Goal: Information Seeking & Learning: Learn about a topic

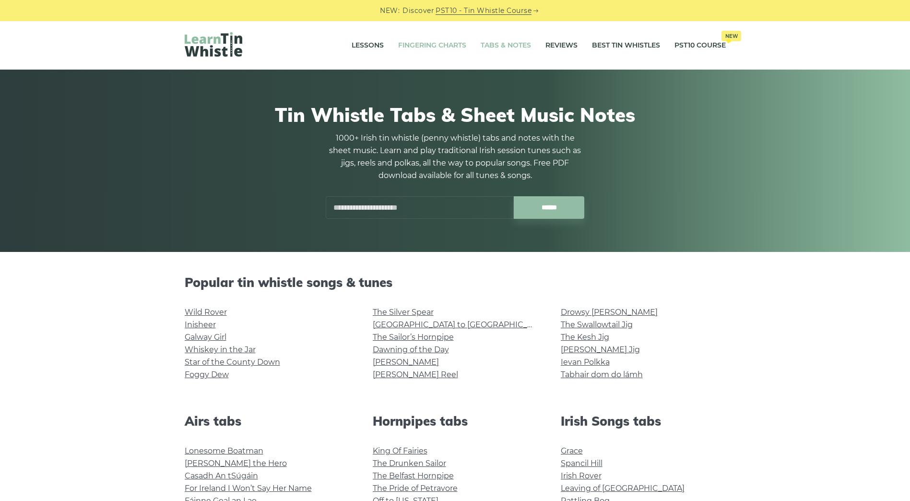
click at [420, 47] on link "Fingering Charts" at bounding box center [432, 46] width 68 height 24
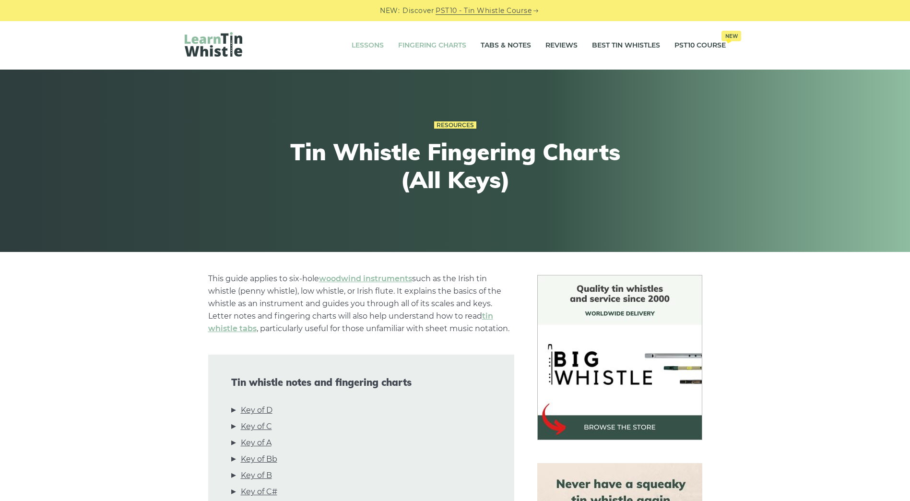
click at [366, 45] on link "Lessons" at bounding box center [368, 46] width 32 height 24
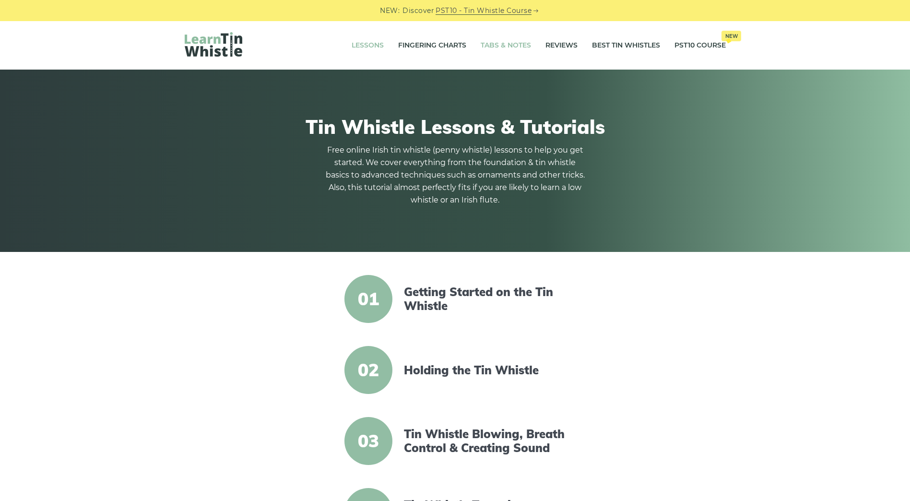
click at [492, 49] on link "Tabs & Notes" at bounding box center [506, 46] width 50 height 24
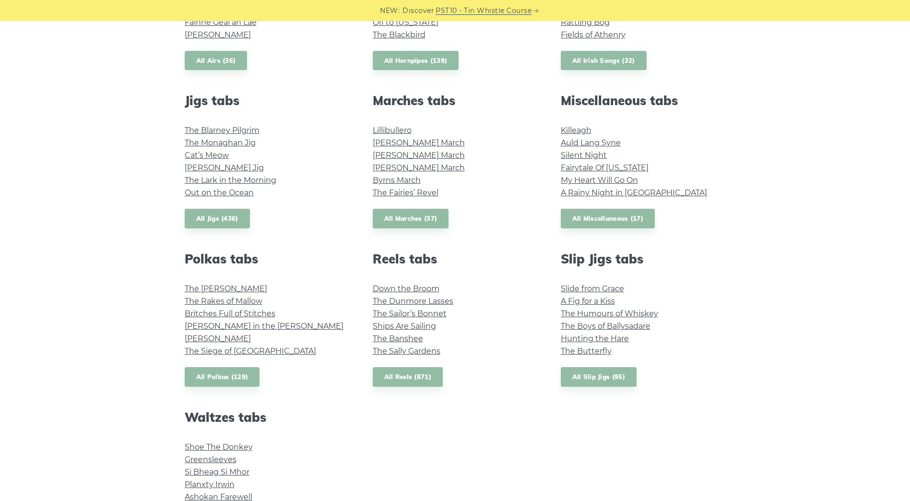
scroll to position [384, 0]
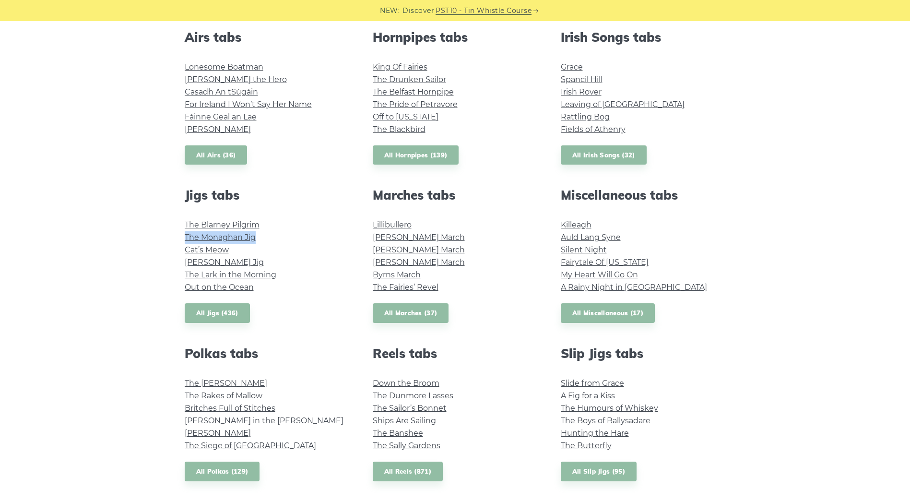
drag, startPoint x: 273, startPoint y: 240, endPoint x: 180, endPoint y: 237, distance: 93.1
click at [180, 237] on div "Jigs tabs The Blarney Pilgrim The Monaghan Jig Cat’s Meow [PERSON_NAME] Jig The…" at bounding box center [267, 255] width 188 height 135
copy link "The Monaghan Jig"
drag, startPoint x: 229, startPoint y: 302, endPoint x: 150, endPoint y: 311, distance: 79.7
click at [149, 311] on div "Popular tin whistle songs & tunes Wild Rover Inisheer Galway Girl Whiskey in th…" at bounding box center [455, 276] width 910 height 771
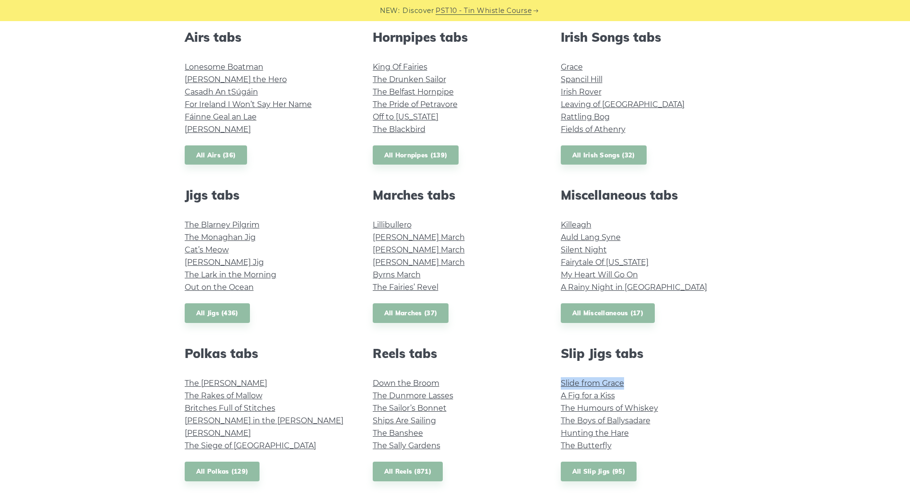
drag, startPoint x: 644, startPoint y: 383, endPoint x: 561, endPoint y: 380, distance: 83.0
click at [561, 380] on li "Slide from Grace" at bounding box center [643, 383] width 165 height 12
drag, startPoint x: 663, startPoint y: 421, endPoint x: 553, endPoint y: 423, distance: 109.4
click at [553, 423] on div "Slip Jigs tabs Slide from Grace A Fig for a Kiss The Humours of Whiskey The Boy…" at bounding box center [643, 413] width 188 height 135
copy link "The Boys of Ballysadare"
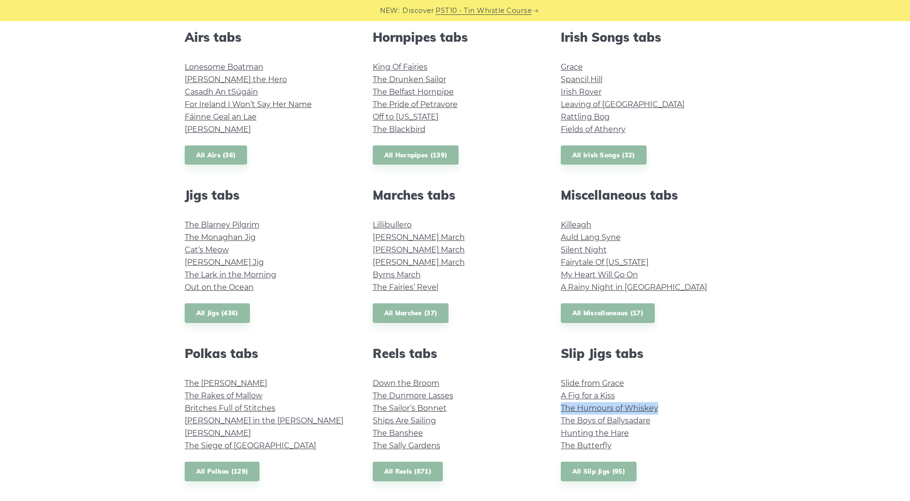
drag, startPoint x: 662, startPoint y: 408, endPoint x: 560, endPoint y: 406, distance: 101.7
click at [561, 406] on li "The Humours of Whiskey" at bounding box center [643, 408] width 165 height 12
copy link "The Humours of Whiskey"
drag, startPoint x: 640, startPoint y: 432, endPoint x: 561, endPoint y: 435, distance: 79.2
click at [561, 435] on li "Hunting the Hare" at bounding box center [643, 433] width 165 height 12
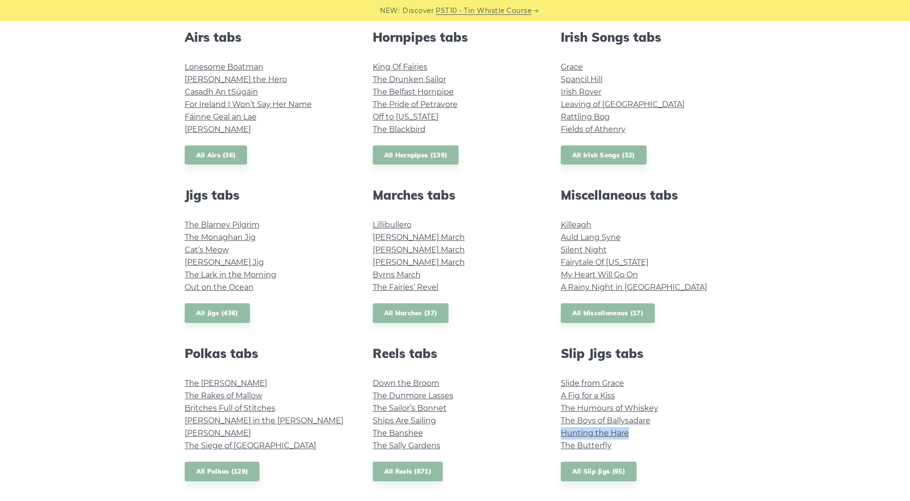
copy link "Hunting the Hare"
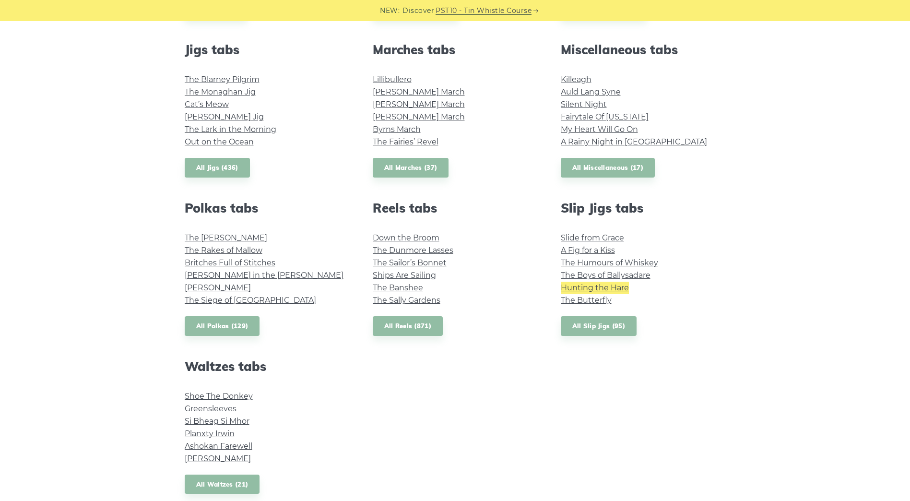
scroll to position [528, 0]
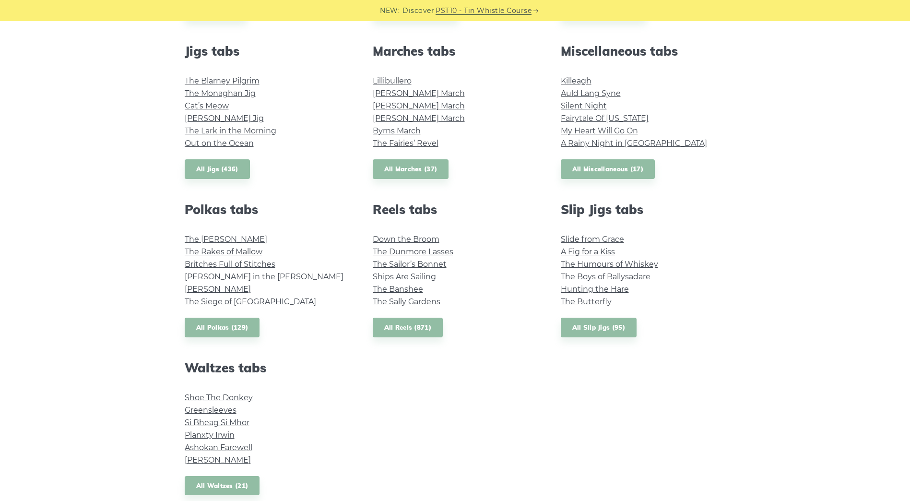
click at [808, 194] on div "Popular tin whistle songs & tunes Wild Rover Inisheer Galway Girl Whiskey in th…" at bounding box center [455, 132] width 910 height 771
